Goal: Task Accomplishment & Management: Use online tool/utility

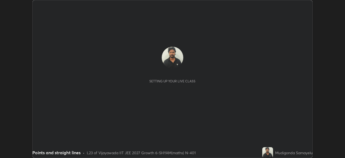
scroll to position [158, 345]
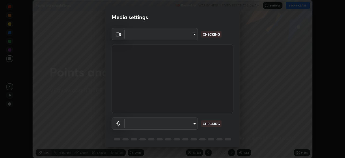
type input "2bd58049f5f114d9ad0fe751a30b8a6aabe45cc0510dad8fe464727eafc46ba8"
type input "default"
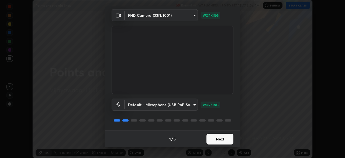
click at [216, 140] on button "Next" at bounding box center [219, 138] width 27 height 11
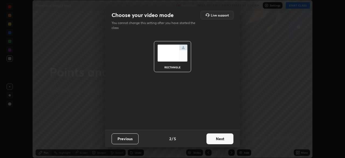
scroll to position [0, 0]
click at [215, 138] on button "Next" at bounding box center [219, 138] width 27 height 11
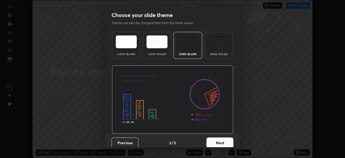
click at [214, 141] on button "Next" at bounding box center [219, 142] width 27 height 11
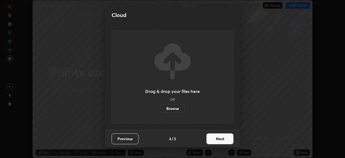
click at [213, 140] on button "Next" at bounding box center [219, 138] width 27 height 11
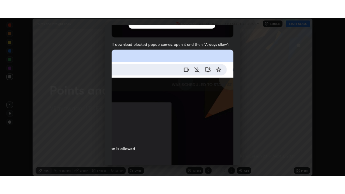
scroll to position [129, 0]
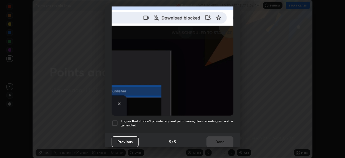
click at [115, 120] on div at bounding box center [115, 123] width 6 height 6
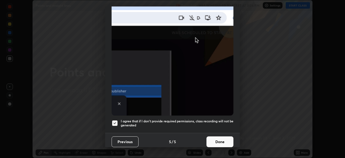
click at [217, 140] on button "Done" at bounding box center [219, 141] width 27 height 11
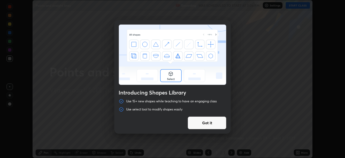
click at [206, 121] on button "Got it" at bounding box center [206, 122] width 39 height 13
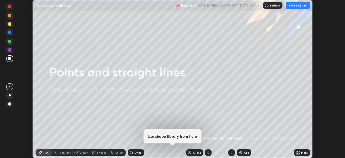
click at [240, 151] on img at bounding box center [240, 152] width 4 height 4
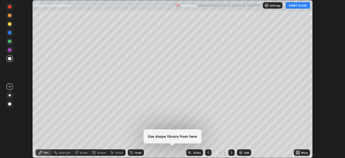
click at [301, 152] on div "More" at bounding box center [304, 152] width 7 height 3
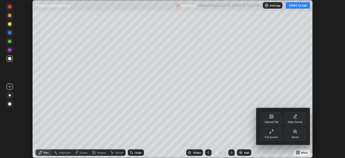
click at [293, 5] on div at bounding box center [172, 79] width 345 height 158
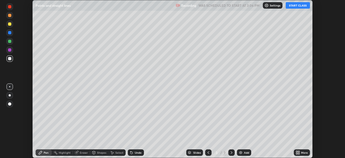
click at [291, 6] on button "START CLASS" at bounding box center [298, 5] width 24 height 6
click at [300, 152] on icon at bounding box center [297, 152] width 4 height 4
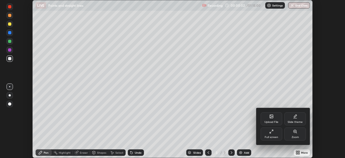
click at [272, 119] on div "Upload File" at bounding box center [271, 118] width 22 height 13
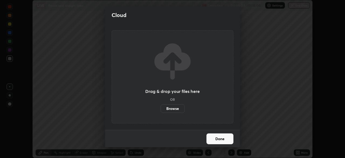
click at [174, 109] on label "Browse" at bounding box center [173, 108] width 24 height 9
click at [161, 109] on input "Browse" at bounding box center [161, 108] width 0 height 9
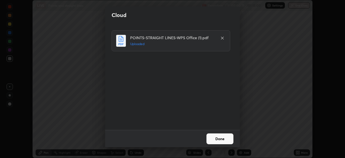
click at [220, 136] on button "Done" at bounding box center [219, 138] width 27 height 11
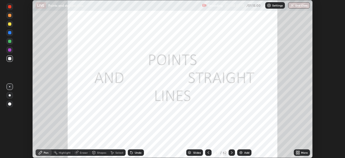
click at [303, 152] on div "More" at bounding box center [304, 152] width 7 height 3
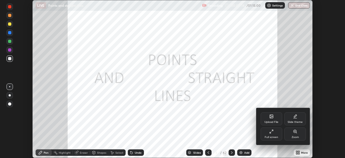
click at [272, 130] on icon at bounding box center [272, 130] width 1 height 1
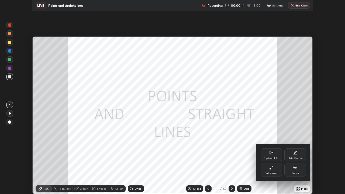
scroll to position [194, 345]
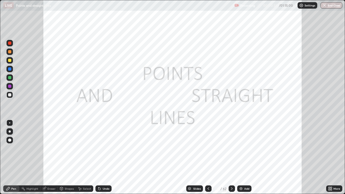
click at [197, 157] on div "Slides" at bounding box center [197, 188] width 8 height 3
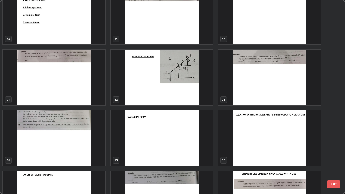
scroll to position [566, 0]
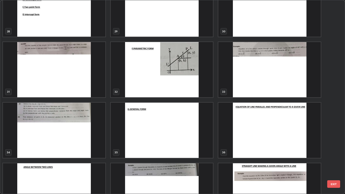
click at [54, 118] on img "grid" at bounding box center [54, 130] width 102 height 55
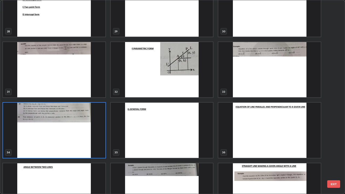
click at [43, 121] on img "grid" at bounding box center [54, 130] width 102 height 55
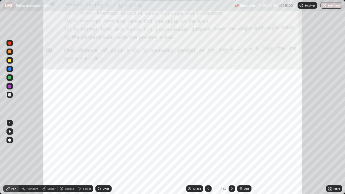
scroll to position [0, 0]
click at [10, 44] on div at bounding box center [9, 42] width 3 height 3
click at [231, 157] on icon at bounding box center [231, 188] width 4 height 4
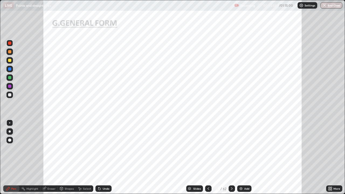
click at [231, 157] on icon at bounding box center [231, 188] width 4 height 4
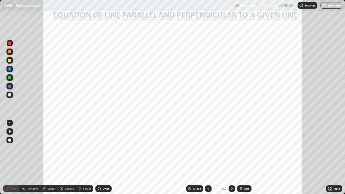
click at [10, 69] on div at bounding box center [9, 68] width 3 height 3
click at [10, 88] on div at bounding box center [9, 86] width 3 height 3
click at [10, 131] on div at bounding box center [10, 131] width 2 height 2
click at [10, 44] on div at bounding box center [9, 42] width 3 height 3
click at [10, 87] on div at bounding box center [9, 86] width 3 height 3
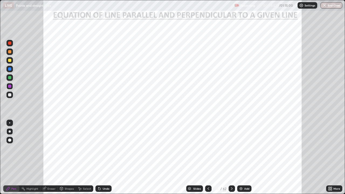
click at [12, 45] on div at bounding box center [9, 43] width 6 height 6
click at [10, 69] on div at bounding box center [9, 68] width 3 height 3
click at [231, 157] on icon at bounding box center [232, 188] width 2 height 3
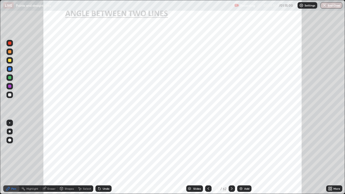
click at [232, 157] on icon at bounding box center [231, 188] width 4 height 4
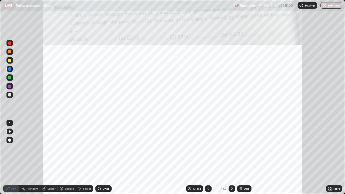
click at [208, 157] on icon at bounding box center [208, 188] width 4 height 4
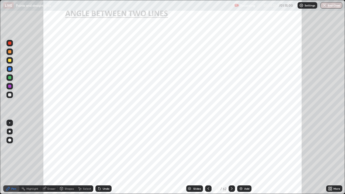
click at [207, 157] on icon at bounding box center [208, 188] width 2 height 3
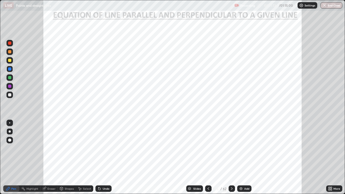
click at [231, 157] on icon at bounding box center [231, 188] width 4 height 4
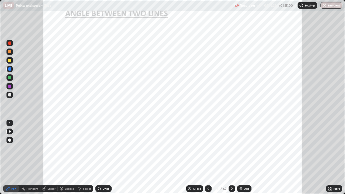
click at [9, 43] on div at bounding box center [9, 42] width 3 height 3
click at [231, 157] on icon at bounding box center [231, 188] width 4 height 4
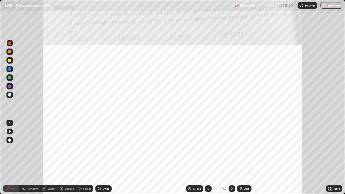
click at [208, 157] on icon at bounding box center [208, 188] width 4 height 4
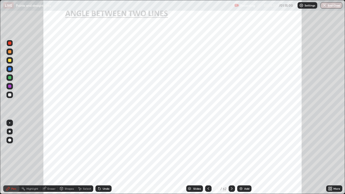
click at [240, 157] on img at bounding box center [241, 188] width 4 height 4
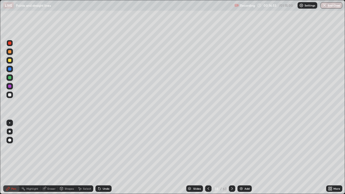
click at [10, 123] on div at bounding box center [9, 122] width 1 height 1
click at [10, 131] on div at bounding box center [10, 131] width 2 height 2
click at [13, 157] on div "Pen" at bounding box center [13, 188] width 5 height 3
click at [11, 87] on div at bounding box center [9, 86] width 6 height 6
click at [11, 95] on div at bounding box center [9, 94] width 3 height 3
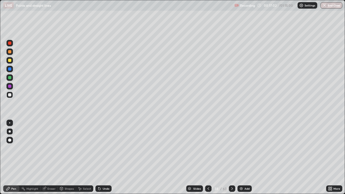
click at [10, 77] on div at bounding box center [9, 77] width 3 height 3
click at [12, 95] on div at bounding box center [9, 95] width 6 height 6
click at [49, 157] on div "Eraser" at bounding box center [51, 188] width 8 height 3
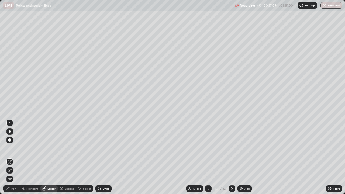
click at [13, 157] on div "Pen" at bounding box center [13, 188] width 5 height 3
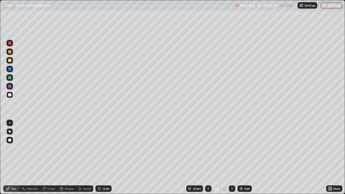
click at [9, 87] on div at bounding box center [9, 86] width 3 height 3
click at [231, 157] on icon at bounding box center [232, 188] width 4 height 4
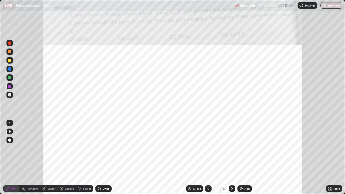
click at [9, 44] on div at bounding box center [9, 42] width 3 height 3
click at [10, 69] on div at bounding box center [9, 68] width 3 height 3
click at [10, 42] on div at bounding box center [9, 42] width 3 height 3
click at [10, 69] on div at bounding box center [9, 68] width 3 height 3
click at [10, 86] on div at bounding box center [9, 86] width 3 height 3
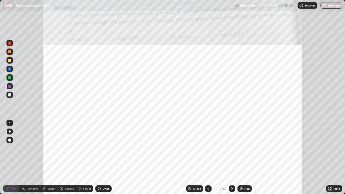
click at [52, 157] on div "Eraser" at bounding box center [51, 188] width 8 height 3
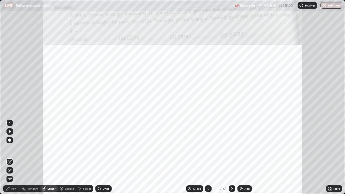
click at [13, 157] on div "Pen" at bounding box center [13, 188] width 5 height 3
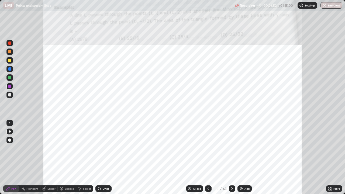
click at [10, 69] on div at bounding box center [9, 68] width 3 height 3
click at [8, 44] on div at bounding box center [9, 42] width 3 height 3
click at [52, 157] on div "Eraser" at bounding box center [51, 188] width 8 height 3
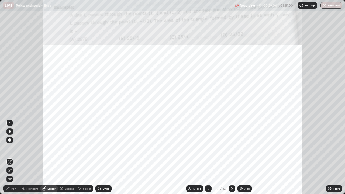
click at [15, 157] on div "Pen" at bounding box center [13, 188] width 5 height 3
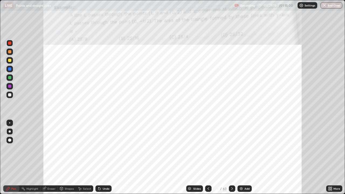
click at [102, 157] on div "Undo" at bounding box center [103, 188] width 16 height 6
click at [231, 157] on icon at bounding box center [232, 188] width 4 height 4
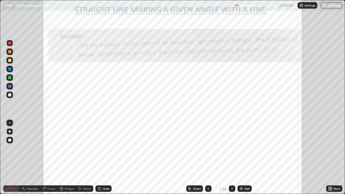
click at [106, 157] on div "Undo" at bounding box center [106, 188] width 7 height 3
click at [105, 157] on div "Undo" at bounding box center [106, 188] width 7 height 3
click at [104, 157] on div "Undo" at bounding box center [106, 188] width 7 height 3
click at [105, 157] on div "Undo" at bounding box center [106, 188] width 7 height 3
click at [104, 157] on div "Undo" at bounding box center [106, 188] width 7 height 3
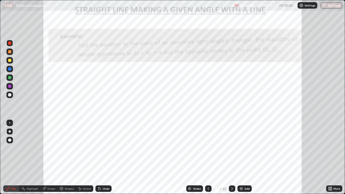
click at [104, 157] on div "Undo" at bounding box center [103, 188] width 16 height 6
click at [104, 157] on div "Undo" at bounding box center [106, 188] width 7 height 3
click at [103, 157] on div "Undo" at bounding box center [106, 188] width 7 height 3
click at [104, 157] on div "Undo" at bounding box center [106, 188] width 7 height 3
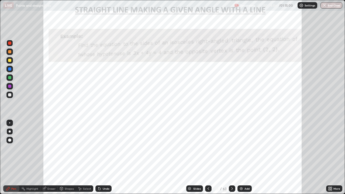
click at [101, 157] on icon at bounding box center [99, 188] width 4 height 4
click at [6, 148] on div at bounding box center [9, 151] width 9 height 65
click at [105, 157] on div "Undo" at bounding box center [106, 188] width 7 height 3
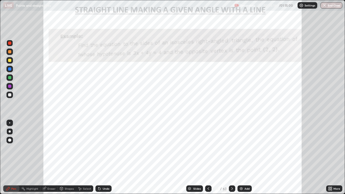
click at [106, 157] on div "Undo" at bounding box center [106, 188] width 7 height 3
click at [10, 78] on div at bounding box center [9, 77] width 3 height 3
click at [51, 157] on div "Eraser" at bounding box center [48, 188] width 17 height 6
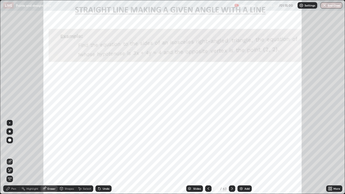
click at [15, 157] on div "Pen" at bounding box center [13, 188] width 5 height 3
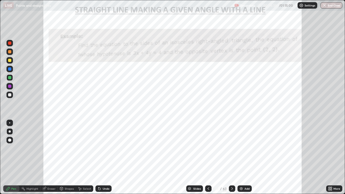
click at [10, 157] on icon at bounding box center [8, 188] width 4 height 4
click at [50, 157] on div "Eraser" at bounding box center [51, 188] width 8 height 3
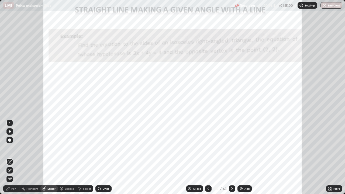
click at [12, 157] on div "Pen" at bounding box center [13, 188] width 5 height 3
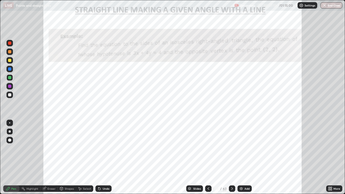
click at [104, 157] on div "Undo" at bounding box center [106, 188] width 7 height 3
click at [104, 157] on div "Undo" at bounding box center [103, 188] width 16 height 6
click at [106, 157] on div "Undo" at bounding box center [106, 188] width 7 height 3
click at [103, 157] on div "Undo" at bounding box center [106, 188] width 7 height 3
click at [104, 157] on div "Undo" at bounding box center [106, 188] width 7 height 3
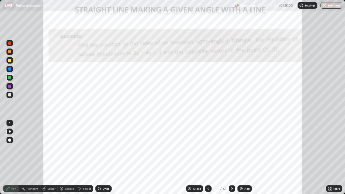
click at [229, 157] on div at bounding box center [232, 188] width 6 height 6
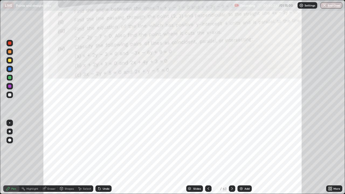
click at [7, 46] on div at bounding box center [9, 43] width 6 height 6
click at [0, 137] on div "Setting up your live class" at bounding box center [172, 97] width 345 height 194
click at [101, 157] on icon at bounding box center [99, 188] width 4 height 4
click at [10, 87] on div at bounding box center [9, 86] width 3 height 3
click at [11, 70] on div at bounding box center [9, 68] width 3 height 3
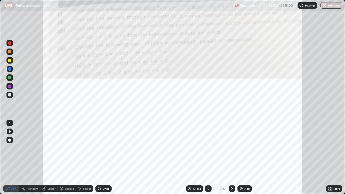
click at [10, 43] on div at bounding box center [9, 42] width 3 height 3
click at [231, 157] on icon at bounding box center [232, 188] width 4 height 4
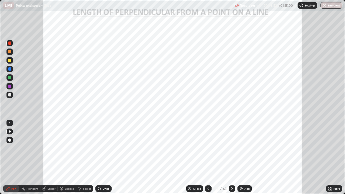
click at [105, 157] on div "Undo" at bounding box center [106, 188] width 7 height 3
click at [11, 69] on div at bounding box center [9, 68] width 3 height 3
click at [231, 157] on icon at bounding box center [232, 188] width 4 height 4
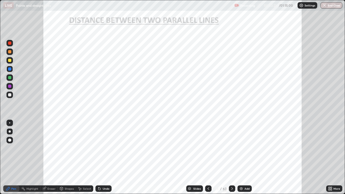
click at [207, 157] on icon at bounding box center [208, 188] width 4 height 4
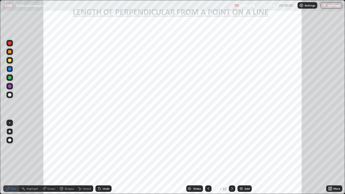
click at [240, 157] on img at bounding box center [241, 188] width 4 height 4
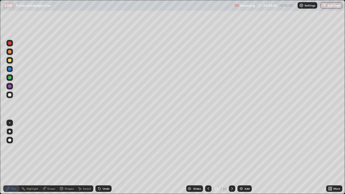
click at [14, 93] on div at bounding box center [9, 95] width 9 height 9
click at [231, 157] on icon at bounding box center [232, 188] width 4 height 4
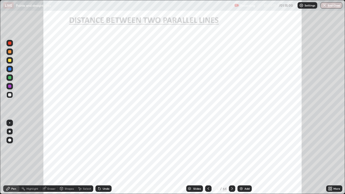
click at [215, 157] on div "44" at bounding box center [216, 188] width 5 height 3
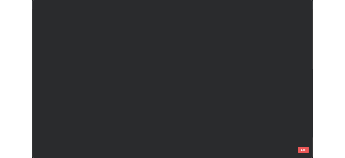
scroll to position [192, 342]
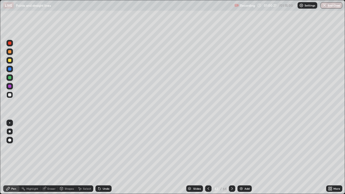
click at [242, 157] on img at bounding box center [241, 188] width 4 height 4
click at [10, 86] on div at bounding box center [9, 86] width 3 height 3
click at [239, 157] on img at bounding box center [241, 188] width 4 height 4
click at [211, 157] on div at bounding box center [208, 188] width 6 height 11
click at [232, 157] on icon at bounding box center [232, 188] width 2 height 3
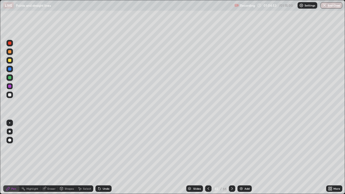
click at [11, 95] on div at bounding box center [9, 94] width 3 height 3
click at [10, 157] on div at bounding box center [9, 151] width 9 height 65
click at [107, 157] on div "Undo" at bounding box center [106, 188] width 7 height 3
click at [105, 157] on div "Undo" at bounding box center [106, 188] width 7 height 3
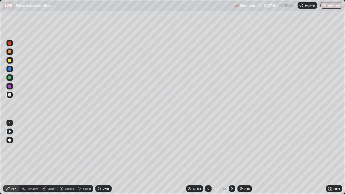
click at [105, 157] on div "Undo" at bounding box center [106, 188] width 7 height 3
click at [104, 157] on div "Undo" at bounding box center [106, 188] width 7 height 3
click at [105, 157] on div "Undo" at bounding box center [106, 188] width 7 height 3
click at [104, 157] on div "Undo" at bounding box center [106, 188] width 7 height 3
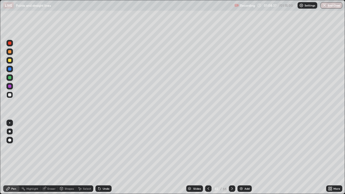
click at [207, 157] on icon at bounding box center [208, 188] width 2 height 3
click at [232, 157] on icon at bounding box center [232, 188] width 4 height 4
click at [231, 157] on icon at bounding box center [232, 188] width 4 height 4
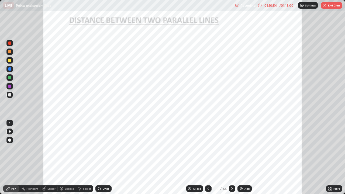
click at [9, 88] on div at bounding box center [9, 86] width 3 height 3
click at [229, 157] on div at bounding box center [232, 188] width 6 height 6
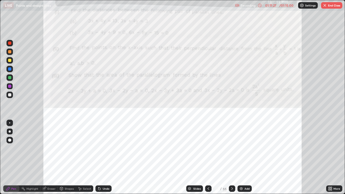
click at [207, 157] on icon at bounding box center [208, 188] width 4 height 4
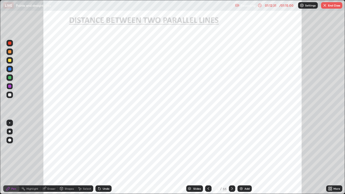
click at [12, 45] on div at bounding box center [9, 43] width 6 height 6
click at [8, 68] on div at bounding box center [9, 69] width 6 height 6
click at [10, 87] on div at bounding box center [9, 86] width 3 height 3
click at [10, 69] on div at bounding box center [9, 68] width 3 height 3
click at [329, 157] on icon at bounding box center [328, 187] width 1 height 1
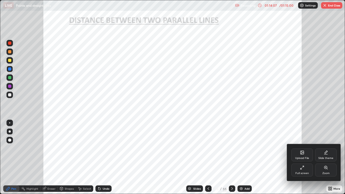
click at [302, 157] on icon at bounding box center [302, 167] width 4 height 4
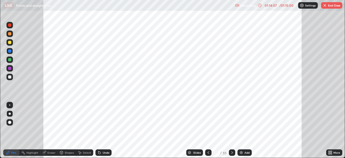
scroll to position [26778, 26591]
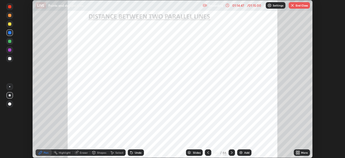
click at [216, 151] on div "46" at bounding box center [215, 152] width 5 height 3
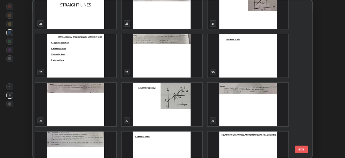
scroll to position [412, 0]
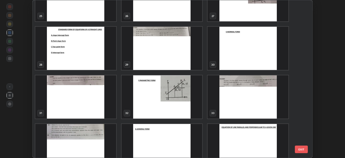
click at [302, 148] on button "EXIT" at bounding box center [301, 149] width 13 height 8
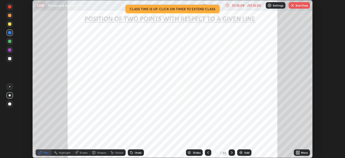
click at [298, 8] on button "End Class" at bounding box center [298, 5] width 21 height 6
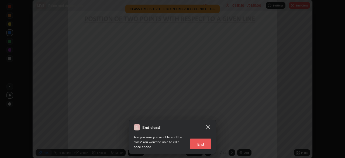
click at [199, 145] on button "End" at bounding box center [201, 143] width 22 height 11
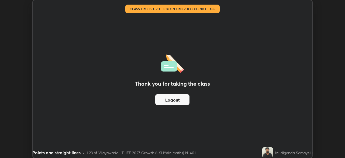
click at [171, 100] on button "Logout" at bounding box center [172, 99] width 34 height 11
